Goal: Information Seeking & Learning: Find specific page/section

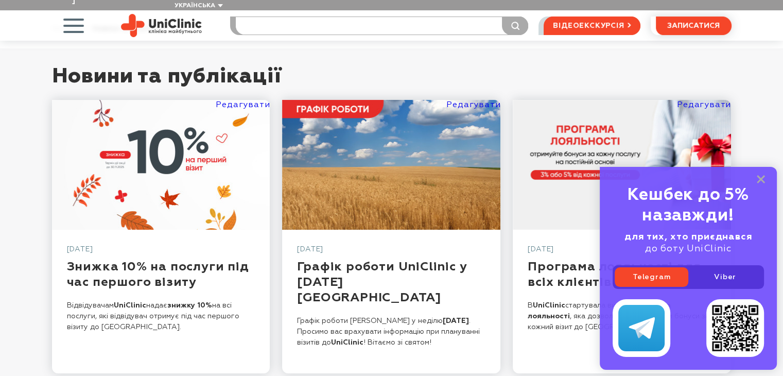
click at [424, 17] on input "search" at bounding box center [382, 26] width 293 height 18
type input "орлоа"
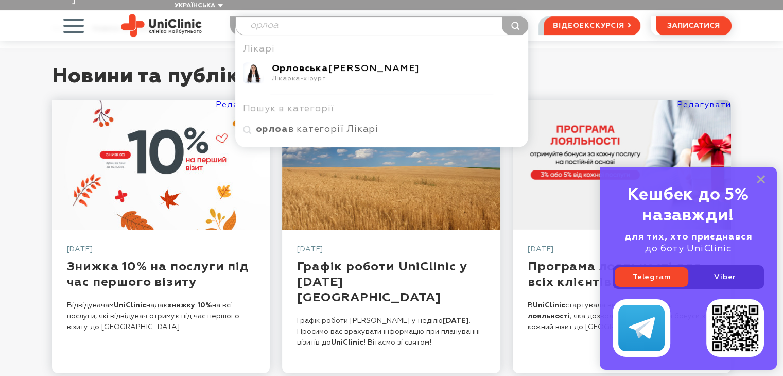
click at [385, 63] on div "Орловська Вероніка Вячеславівна" at bounding box center [396, 69] width 249 height 12
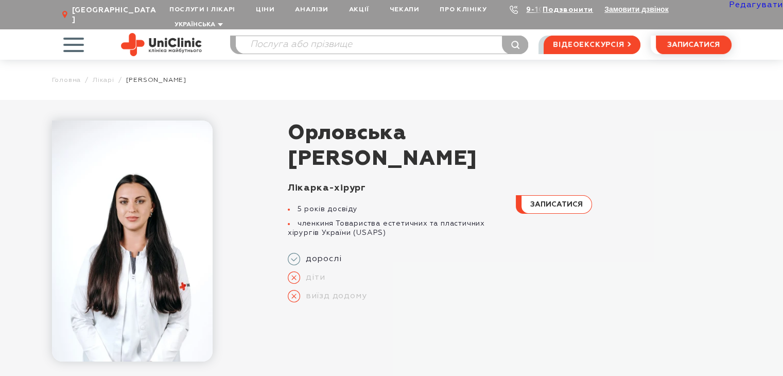
click at [750, 5] on link "Редагувати" at bounding box center [756, 5] width 54 height 8
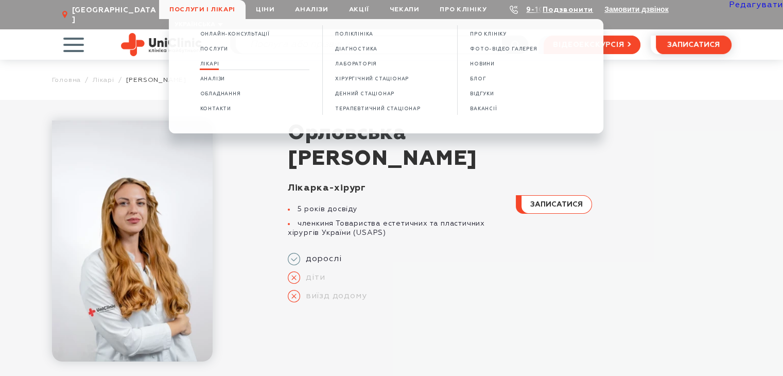
click at [216, 64] on span "Лікарі" at bounding box center [209, 64] width 19 height 6
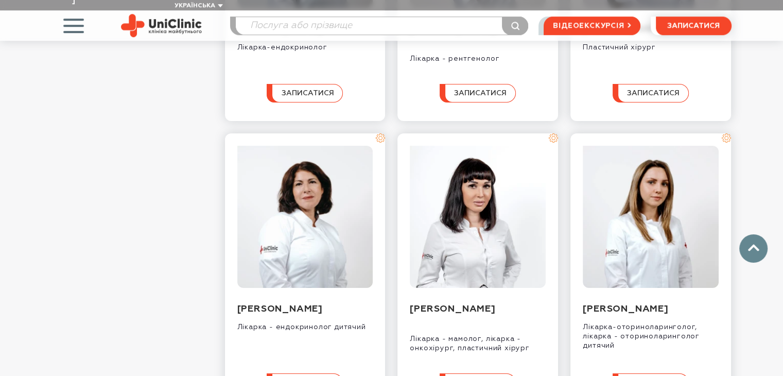
scroll to position [1284, 0]
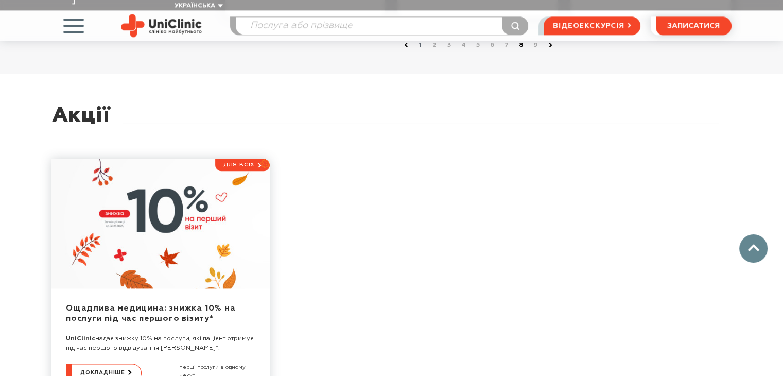
click at [518, 50] on link "8" at bounding box center [522, 45] width 10 height 10
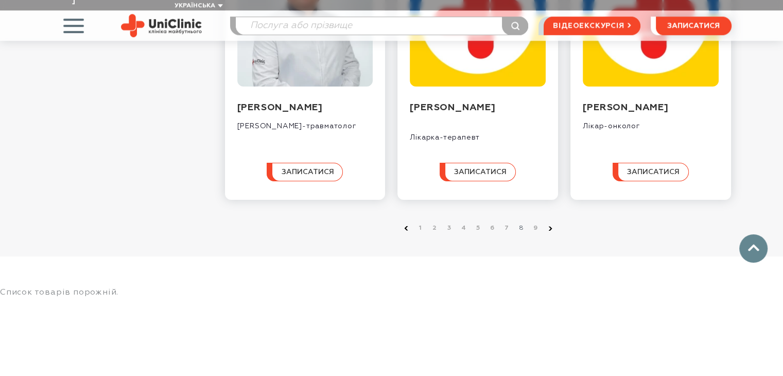
scroll to position [1133, 0]
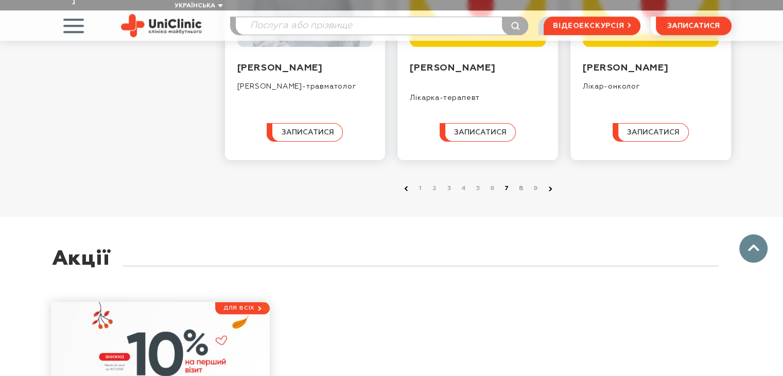
click at [504, 183] on link "7" at bounding box center [507, 188] width 10 height 10
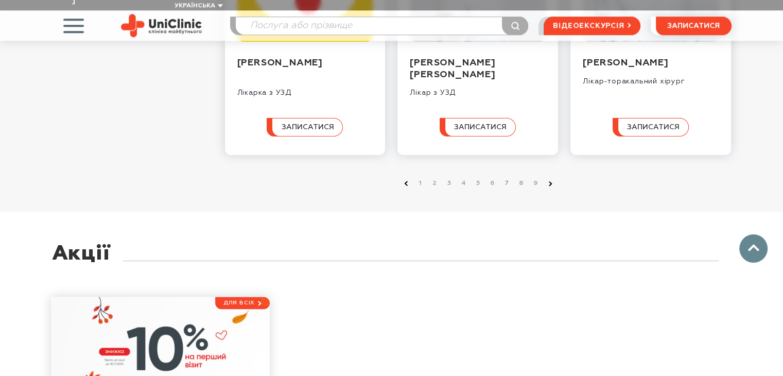
scroll to position [1133, 0]
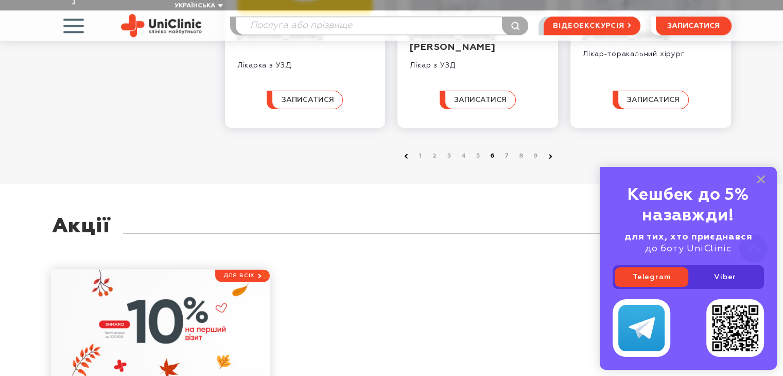
click at [490, 161] on link "6" at bounding box center [493, 156] width 10 height 10
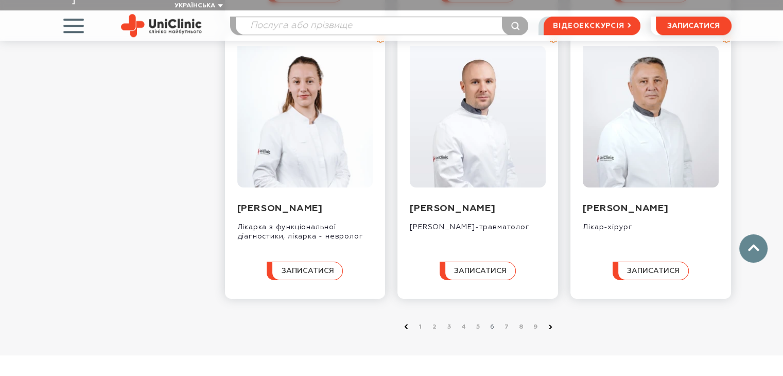
scroll to position [1030, 0]
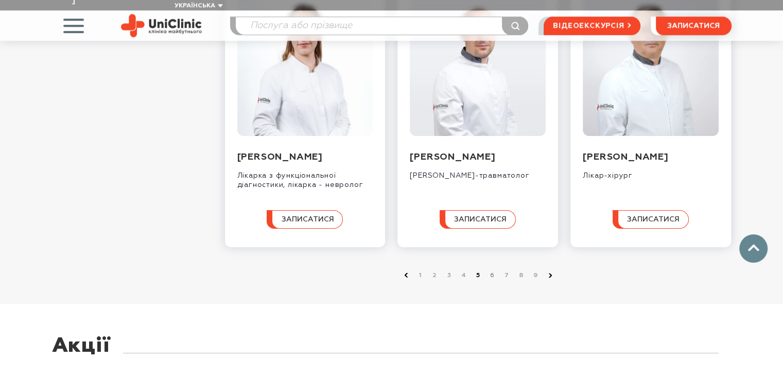
click at [477, 281] on link "5" at bounding box center [478, 275] width 10 height 10
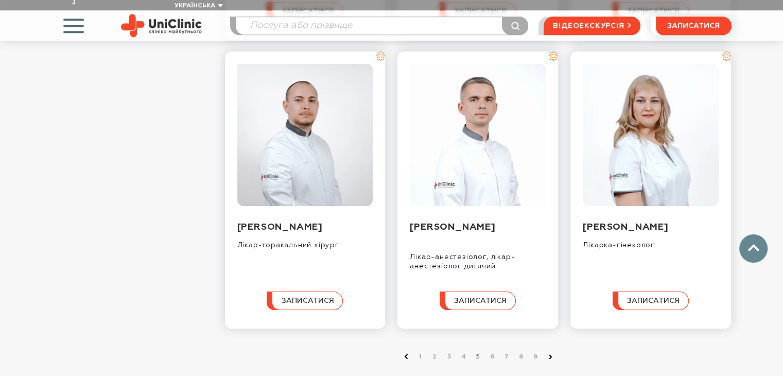
scroll to position [1030, 0]
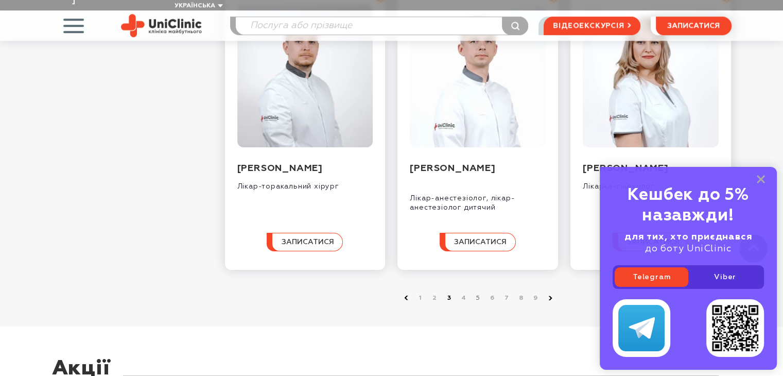
click at [450, 296] on link "3" at bounding box center [450, 298] width 10 height 10
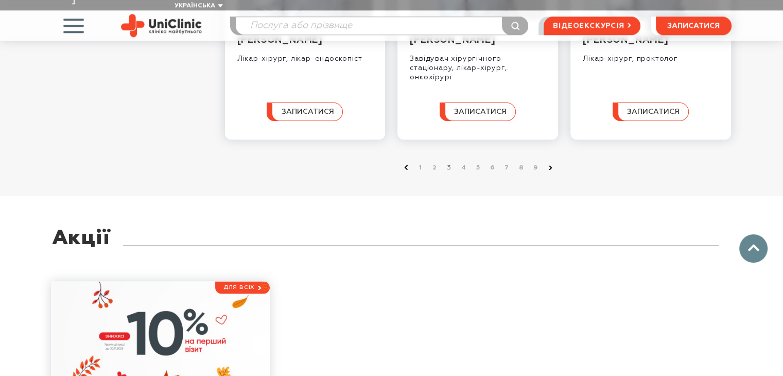
scroll to position [1185, 0]
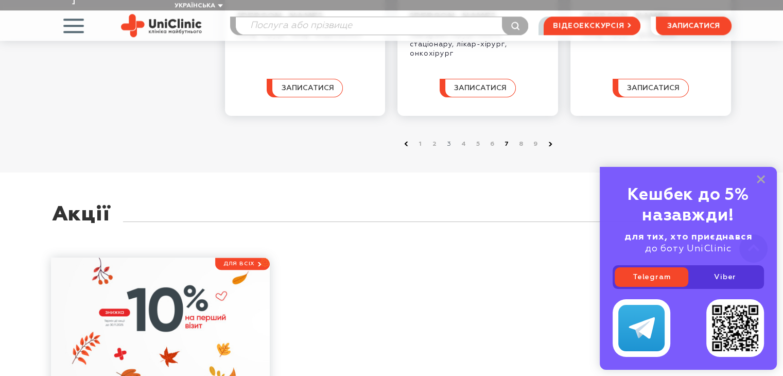
click at [506, 143] on link "7" at bounding box center [507, 144] width 10 height 10
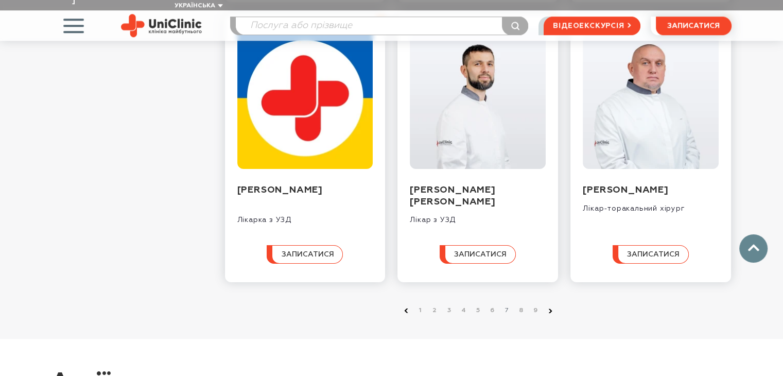
scroll to position [1030, 0]
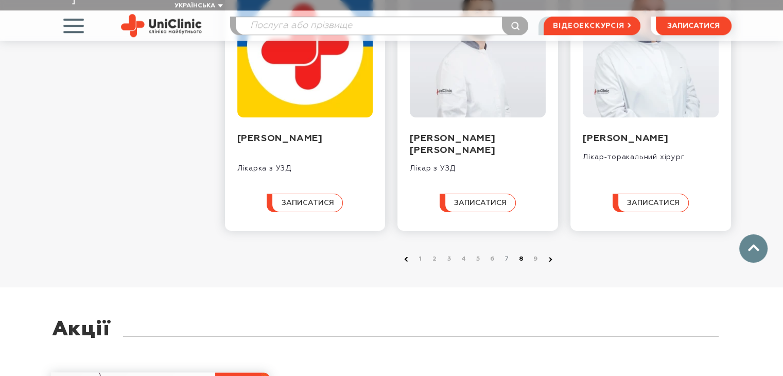
click at [519, 264] on link "8" at bounding box center [522, 259] width 10 height 10
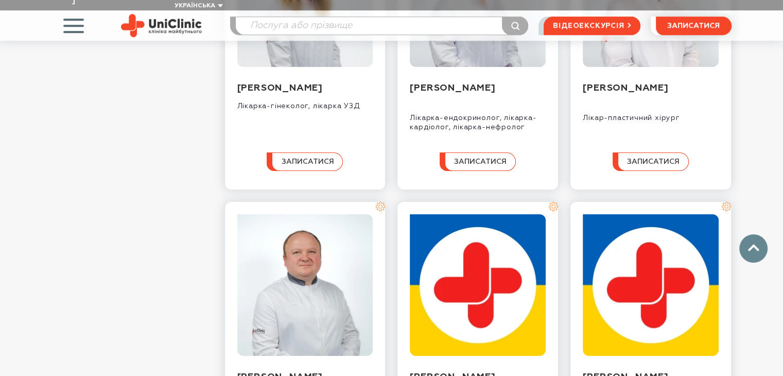
scroll to position [1030, 0]
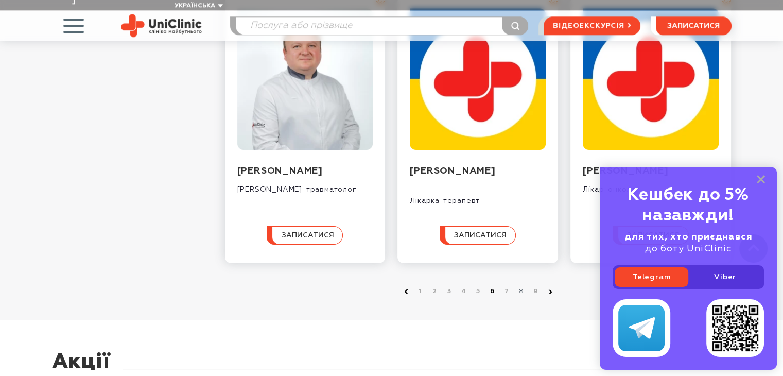
click at [491, 286] on link "6" at bounding box center [493, 291] width 10 height 10
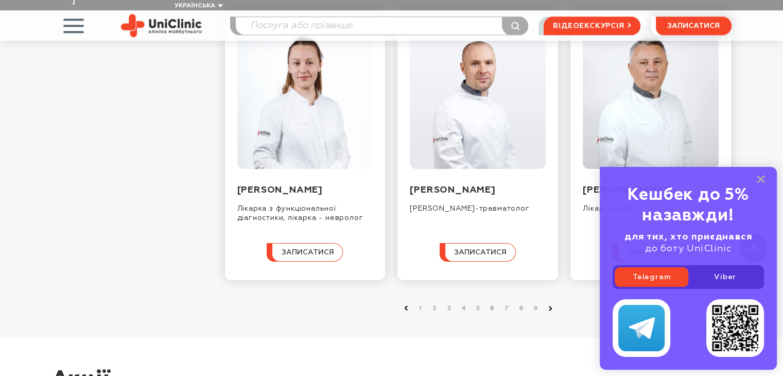
scroll to position [1082, 0]
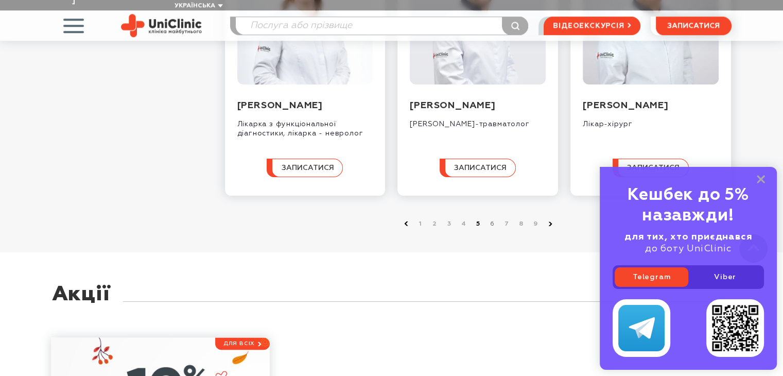
click at [476, 229] on link "5" at bounding box center [478, 224] width 10 height 10
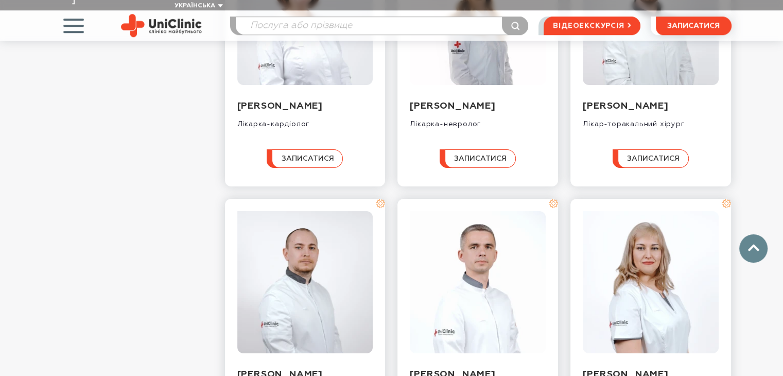
scroll to position [1030, 0]
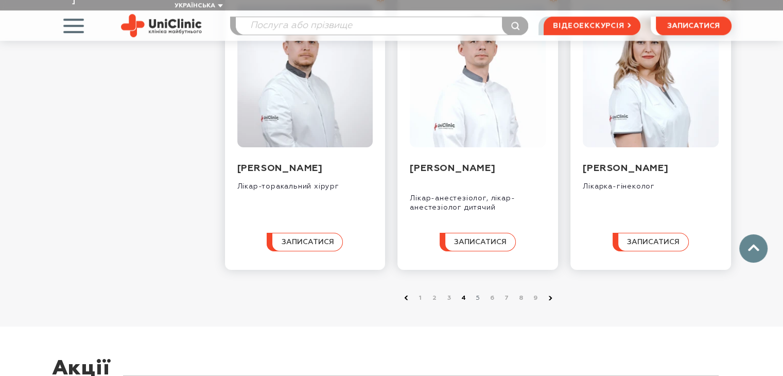
click at [464, 297] on link "4" at bounding box center [464, 298] width 10 height 10
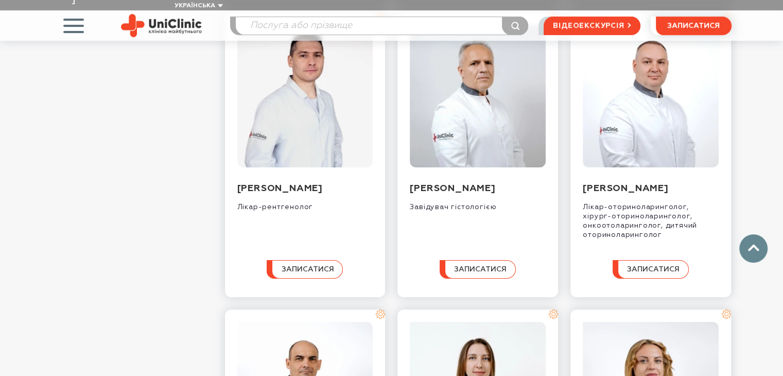
scroll to position [927, 0]
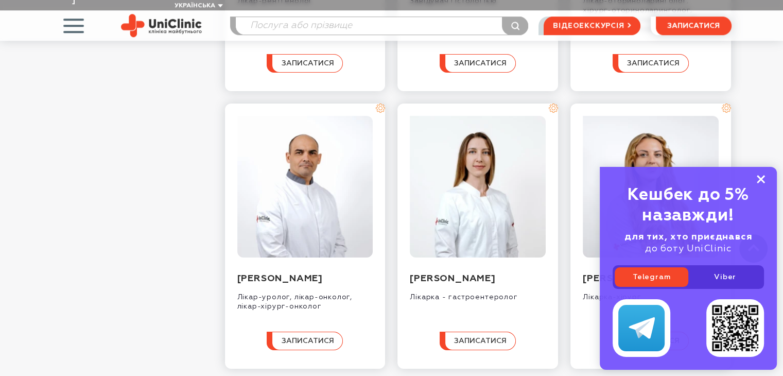
click at [758, 178] on icon at bounding box center [761, 179] width 8 height 9
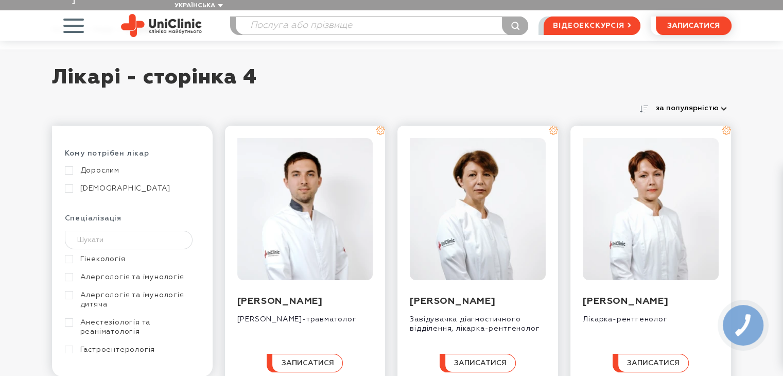
scroll to position [0, 0]
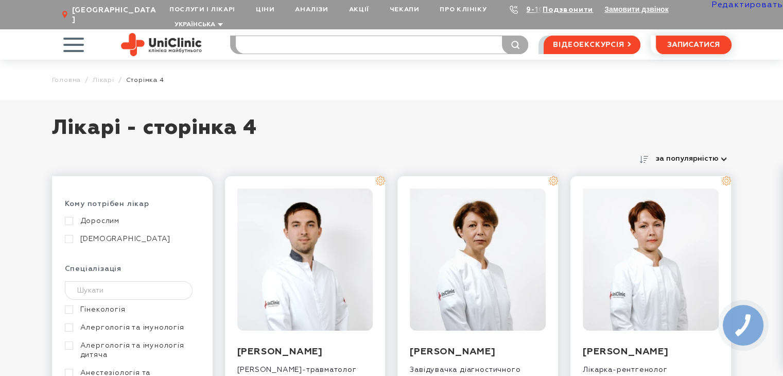
click at [356, 36] on input "search" at bounding box center [382, 45] width 293 height 18
type input "брік"
click at [332, 81] on div "Брік Ганна Ігорівна" at bounding box center [396, 87] width 249 height 12
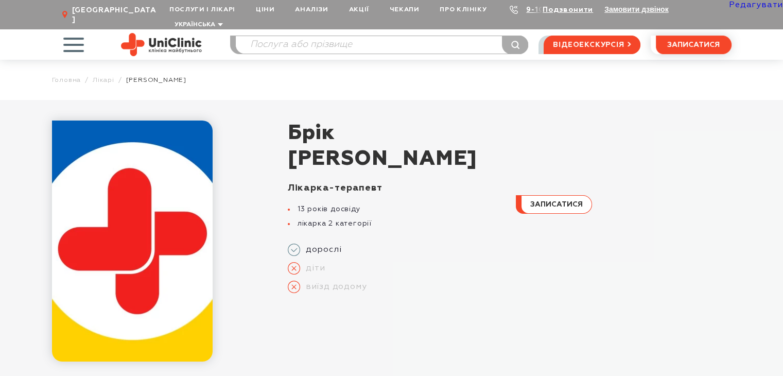
click at [750, 7] on link "Редагувати" at bounding box center [756, 5] width 54 height 8
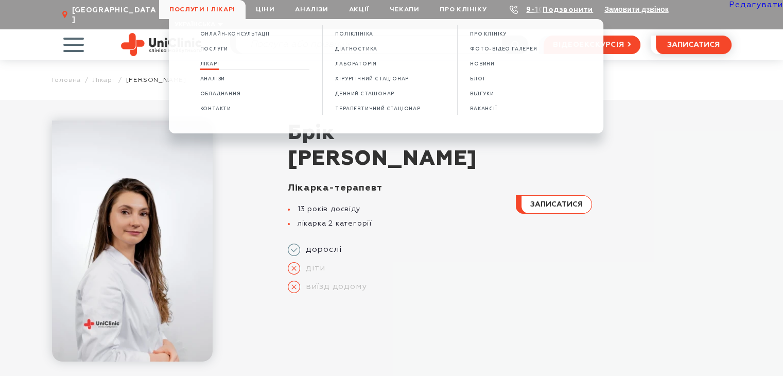
click at [218, 63] on span "Лікарі" at bounding box center [209, 64] width 19 height 6
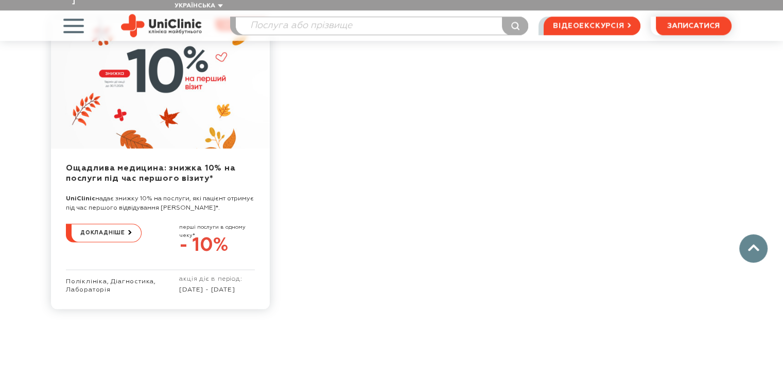
scroll to position [1009, 0]
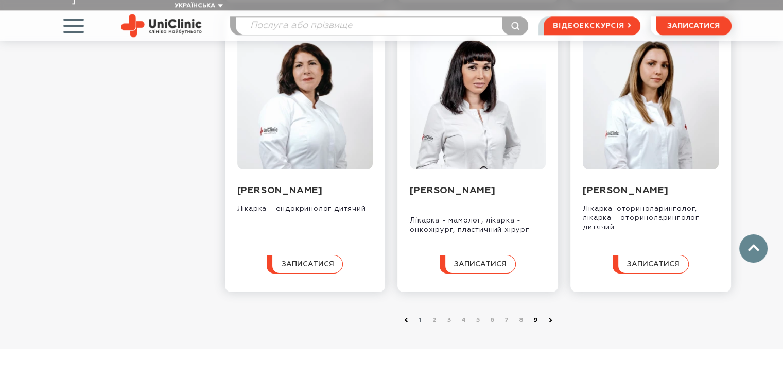
click at [536, 326] on link "9" at bounding box center [536, 320] width 10 height 10
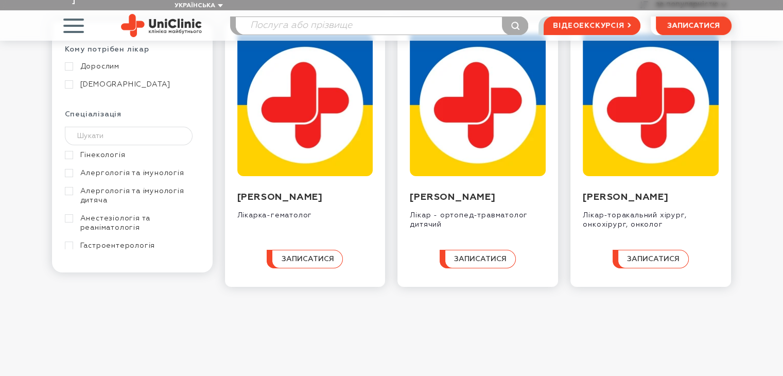
scroll to position [309, 0]
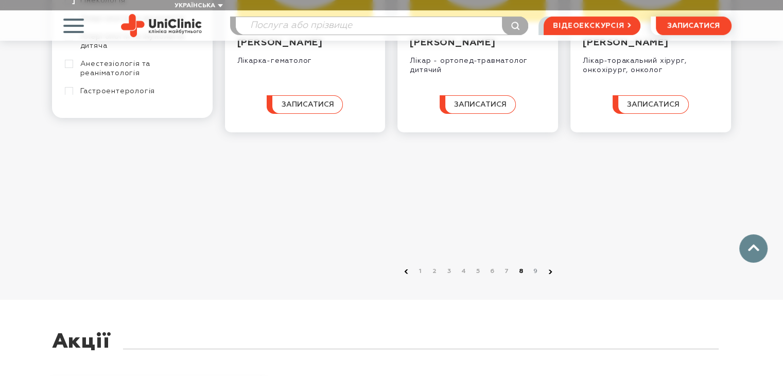
click at [520, 266] on link "8" at bounding box center [522, 271] width 10 height 10
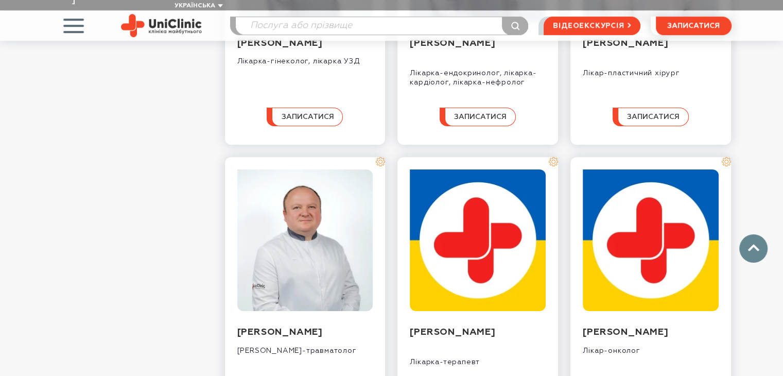
scroll to position [979, 0]
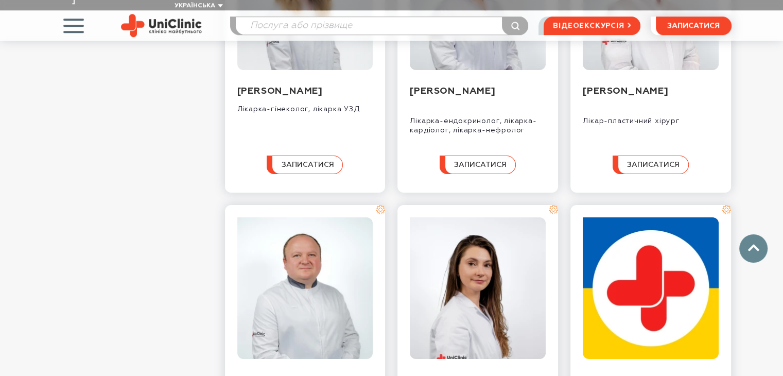
scroll to position [890, 0]
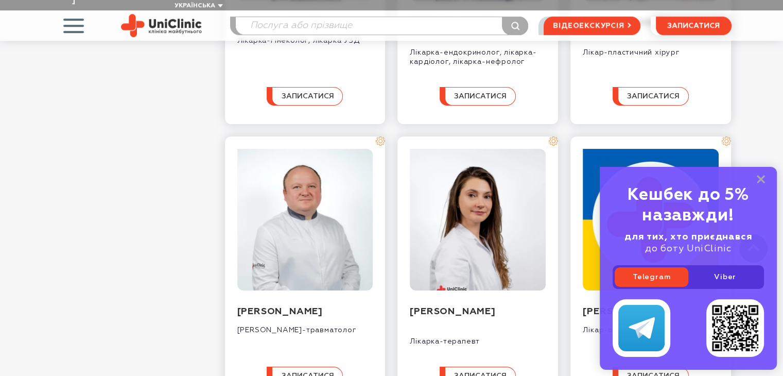
drag, startPoint x: 760, startPoint y: 180, endPoint x: 617, endPoint y: 203, distance: 145.6
click at [760, 180] on rect at bounding box center [761, 179] width 8 height 8
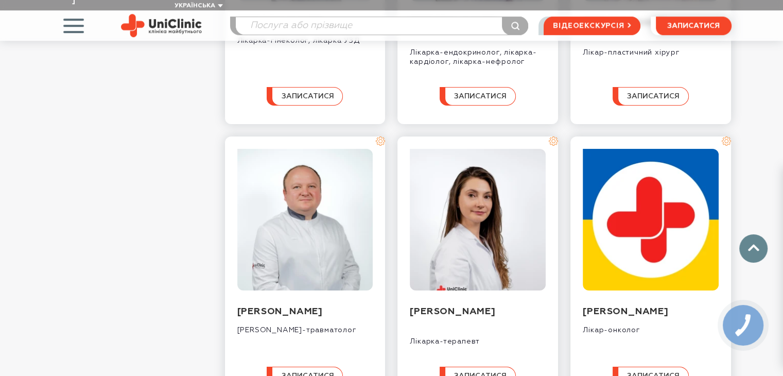
scroll to position [0, 0]
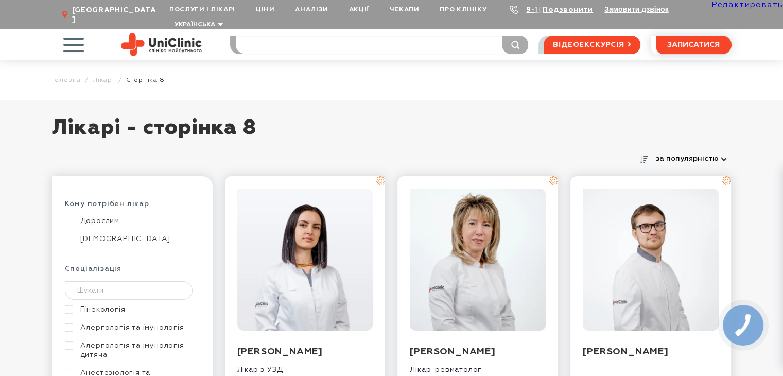
click at [363, 36] on input "search" at bounding box center [382, 45] width 293 height 18
type input "гурина"
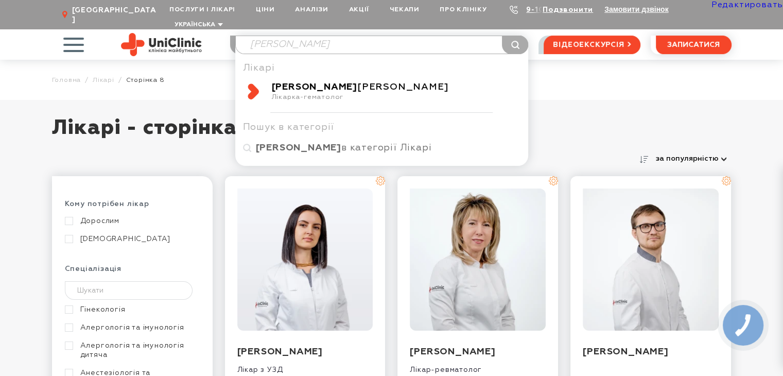
click at [332, 81] on div "Гуріна Єлизавета Володимирівна" at bounding box center [396, 87] width 249 height 12
